Goal: Task Accomplishment & Management: Use online tool/utility

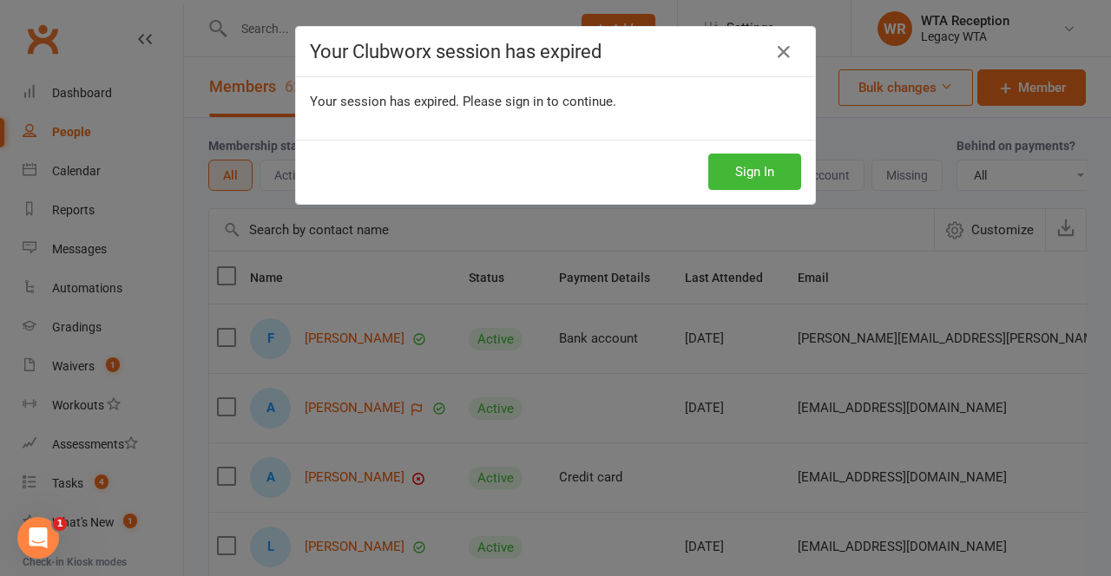
click at [404, 392] on div "Your Clubworx session has expired Your session has expired. Please sign in to c…" at bounding box center [555, 288] width 1111 height 576
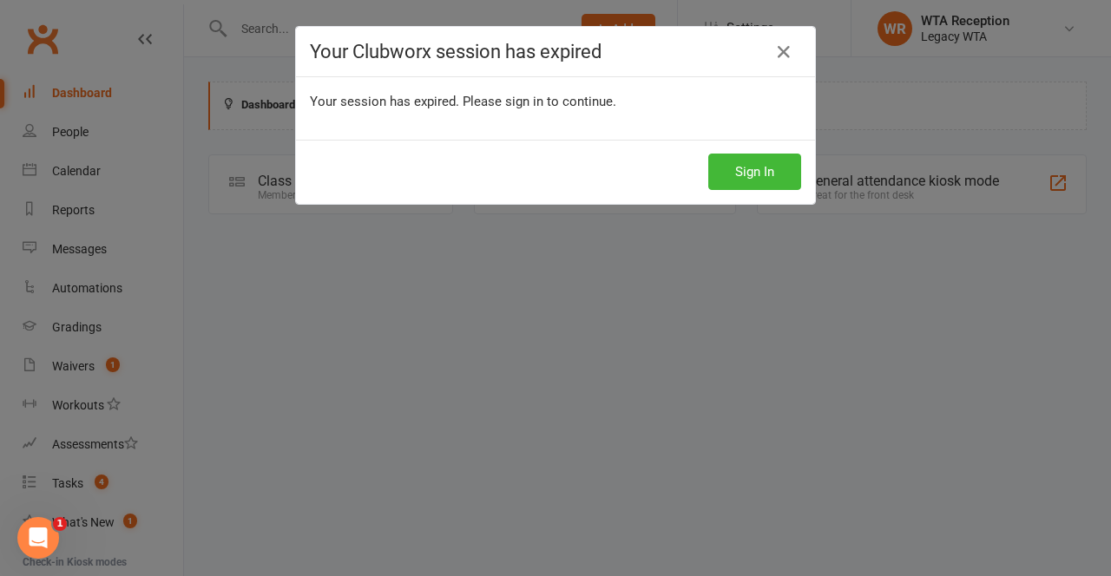
click at [786, 61] on icon at bounding box center [783, 52] width 21 height 21
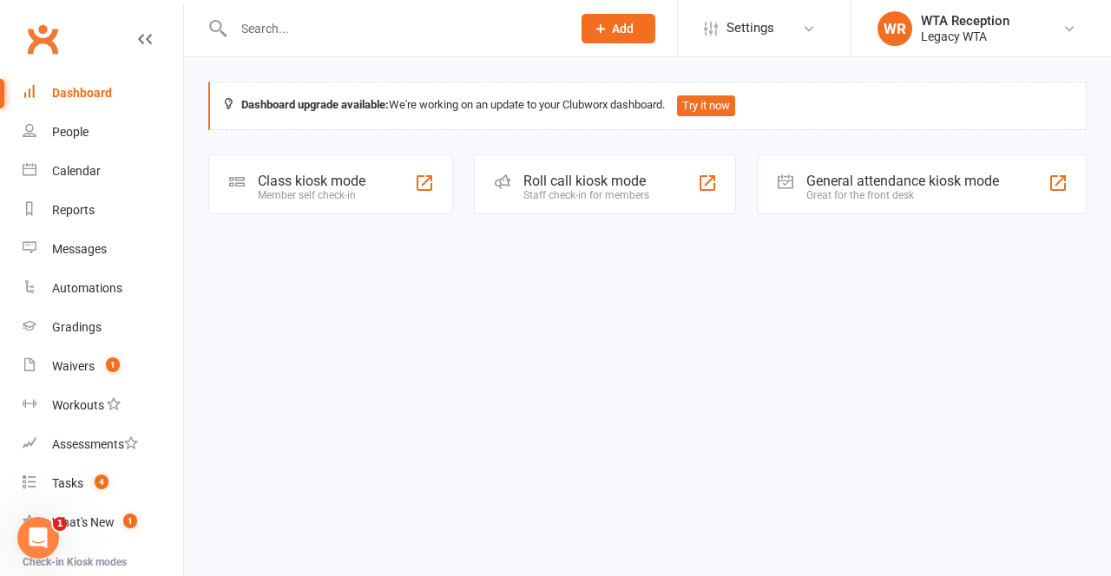
click at [968, 264] on html "Prospect Member Non-attending contact Class / event Appointment Grading event B…" at bounding box center [555, 132] width 1111 height 264
click at [69, 94] on div "Dashboard" at bounding box center [82, 93] width 60 height 14
click at [67, 83] on link "Dashboard" at bounding box center [103, 93] width 161 height 39
click at [371, 185] on div "Class kiosk mode Member self check-in" at bounding box center [330, 184] width 245 height 60
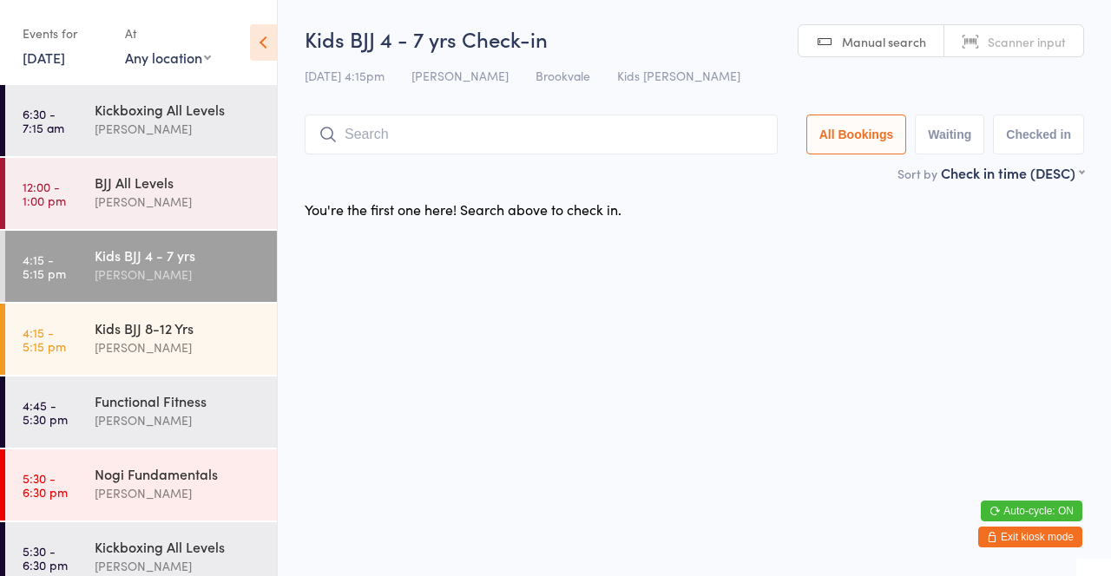
click at [151, 187] on div "BJJ All Levels" at bounding box center [178, 182] width 167 height 19
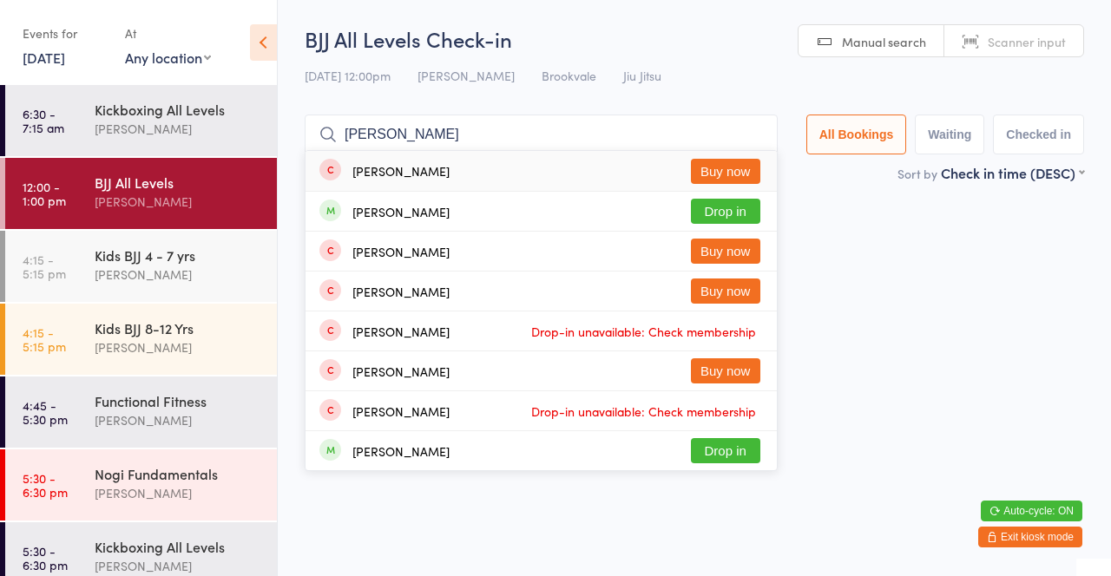
type input "[PERSON_NAME]"
click at [745, 217] on button "Drop in" at bounding box center [725, 211] width 69 height 25
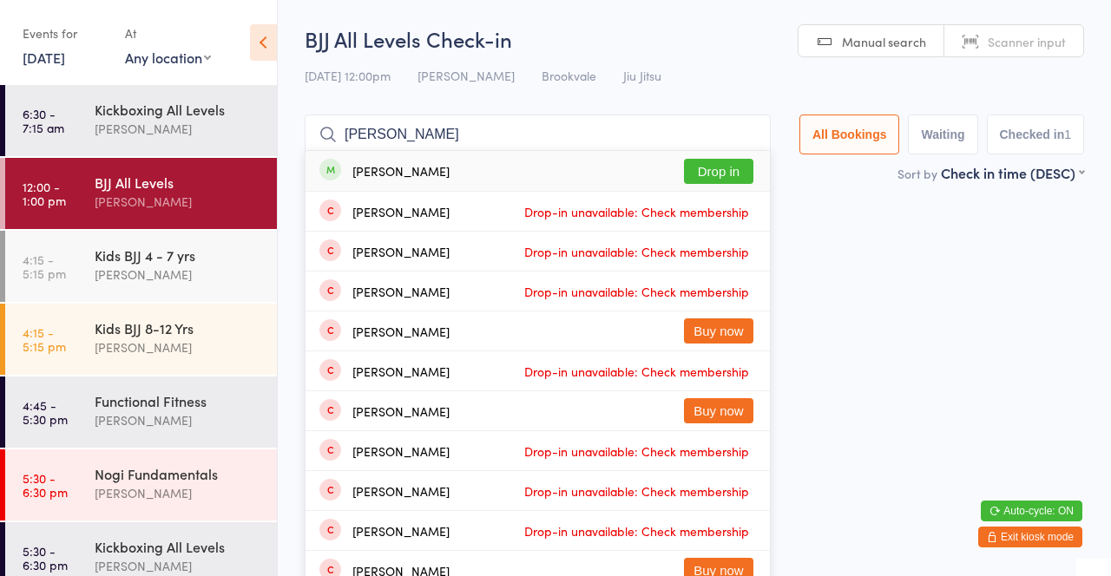
type input "[PERSON_NAME]"
click at [729, 167] on button "Drop in" at bounding box center [718, 171] width 69 height 25
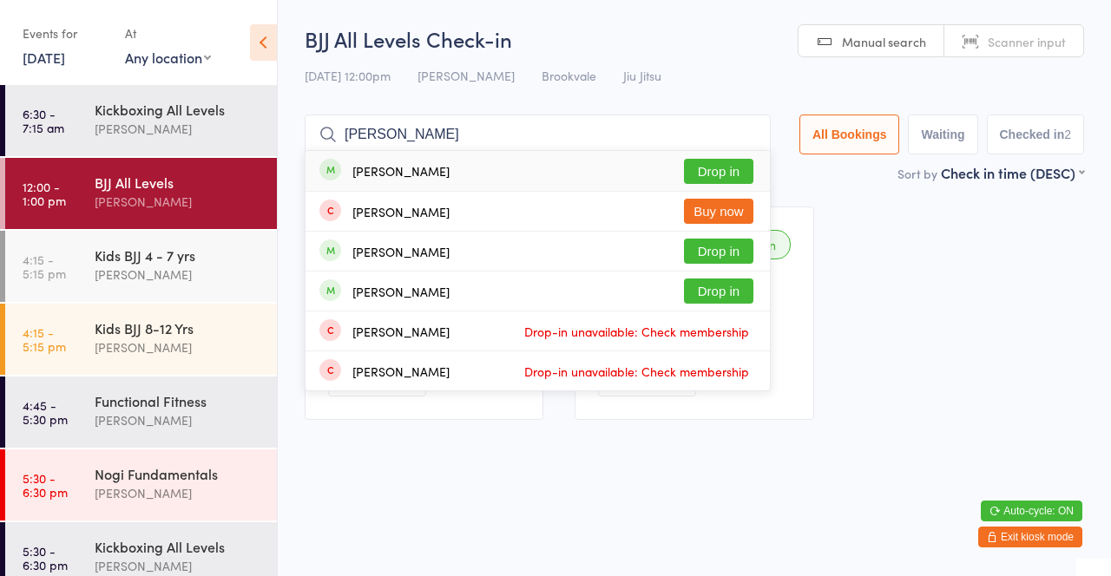
type input "[PERSON_NAME]"
click at [723, 171] on button "Drop in" at bounding box center [718, 171] width 69 height 25
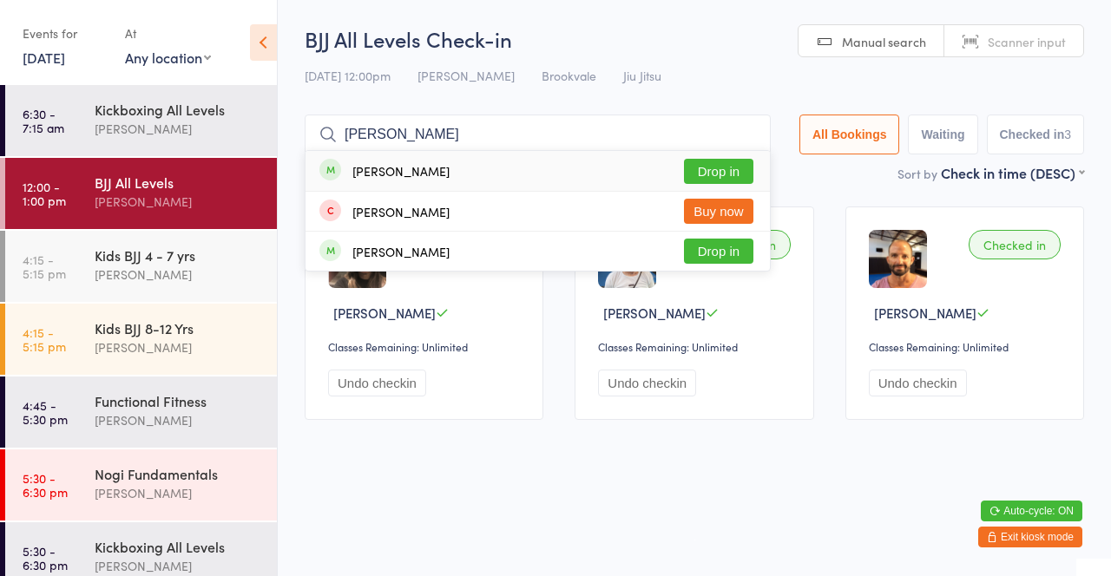
type input "Luiz"
click at [719, 171] on button "Drop in" at bounding box center [718, 171] width 69 height 25
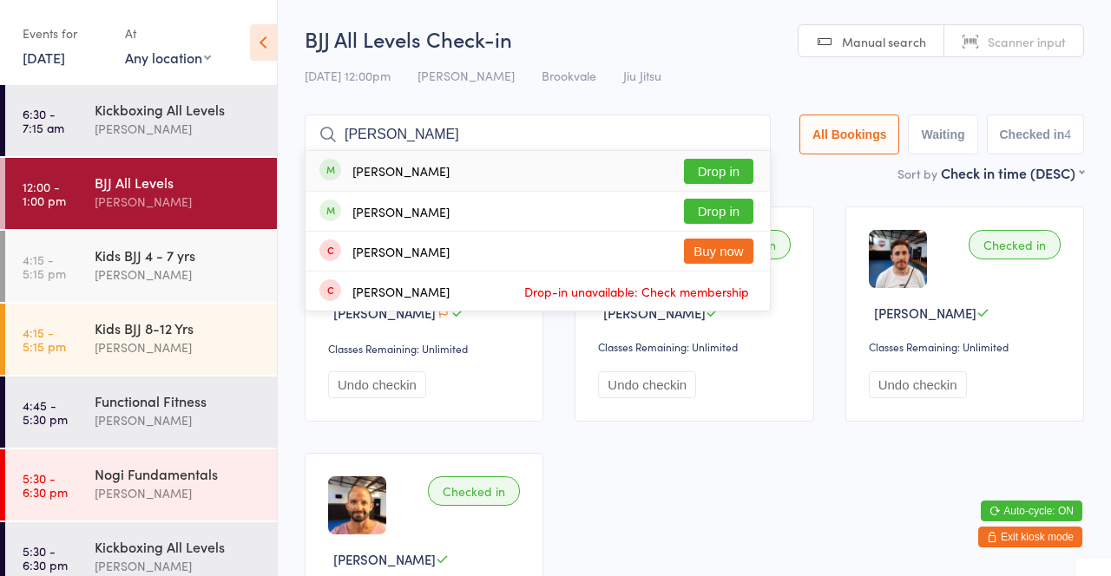
type input "Tim"
click at [725, 215] on button "Drop in" at bounding box center [718, 211] width 69 height 25
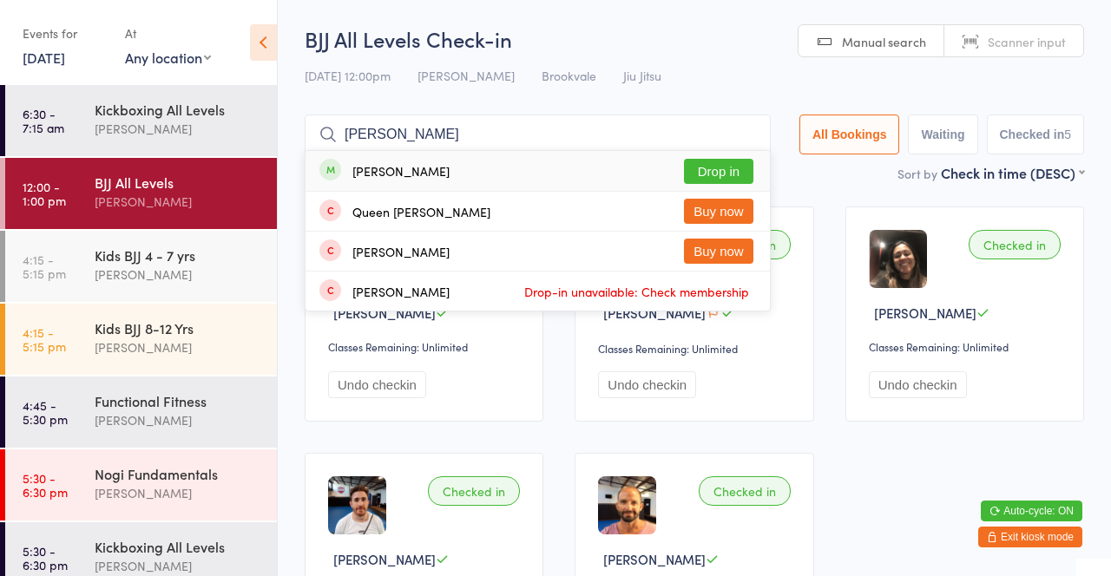
type input "Kate"
click at [721, 171] on button "Drop in" at bounding box center [718, 171] width 69 height 25
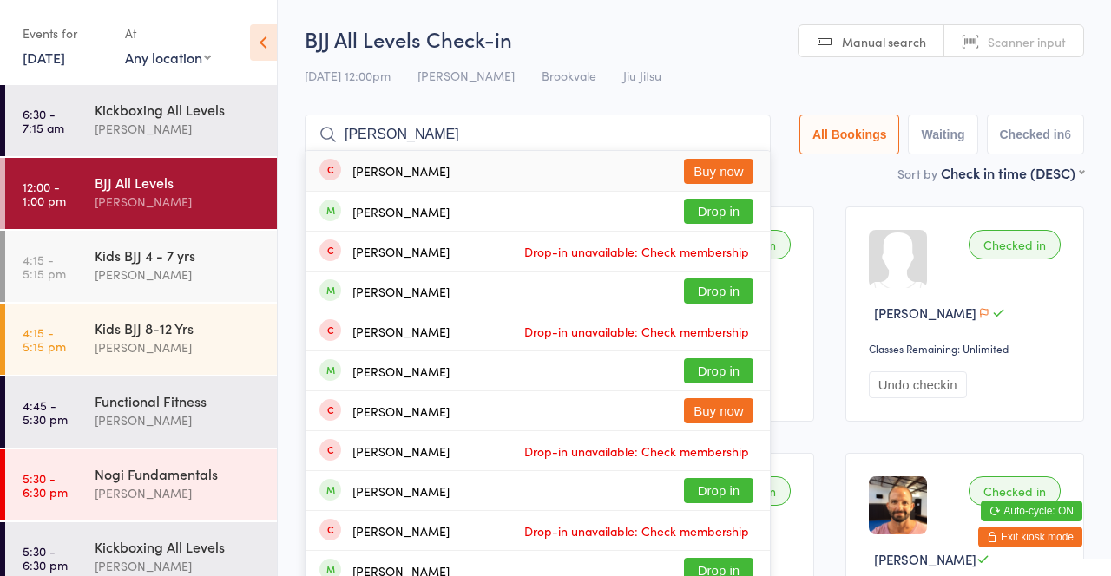
type input "Dan"
click at [723, 213] on button "Drop in" at bounding box center [718, 211] width 69 height 25
